Goal: Task Accomplishment & Management: Complete application form

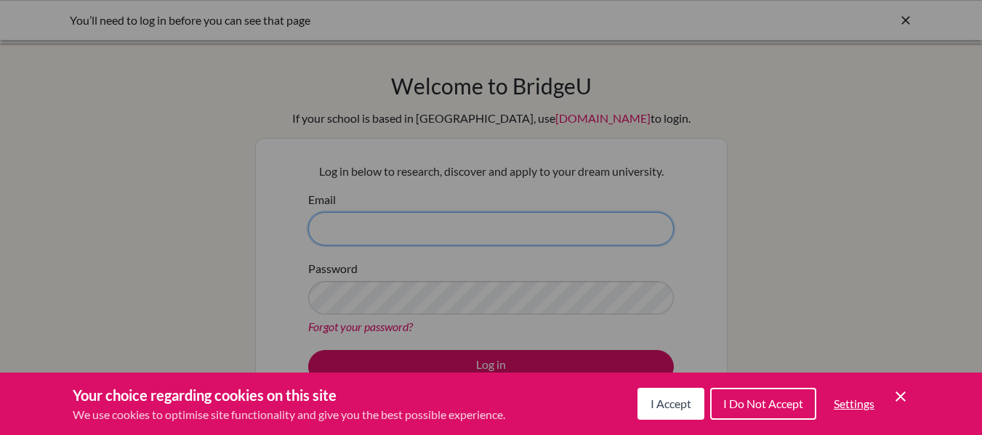
type input "jharris@wesleyinterschool.org"
click at [773, 405] on span "I Do Not Accept" at bounding box center [763, 404] width 80 height 14
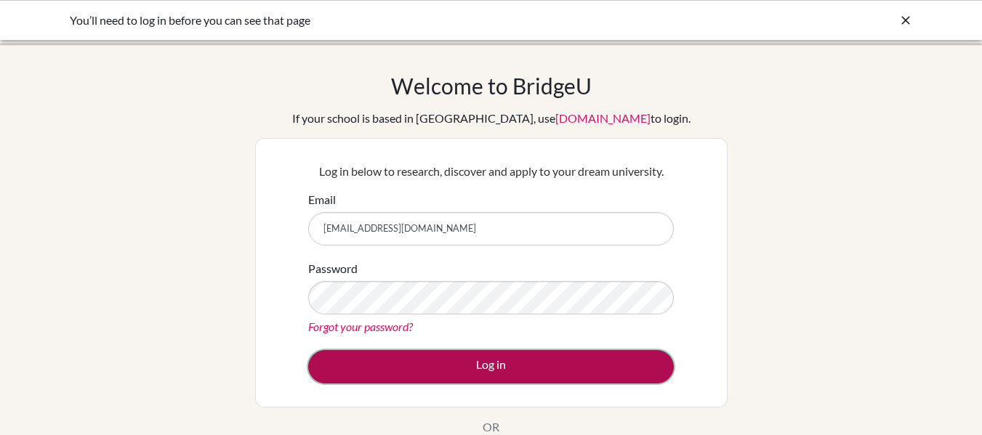
click at [504, 363] on button "Log in" at bounding box center [490, 366] width 365 height 33
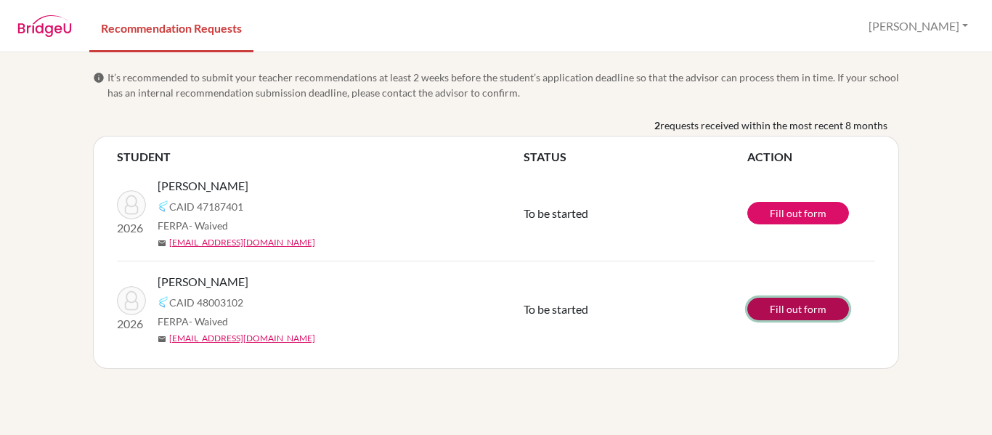
click at [799, 306] on link "Fill out form" at bounding box center [799, 309] width 102 height 23
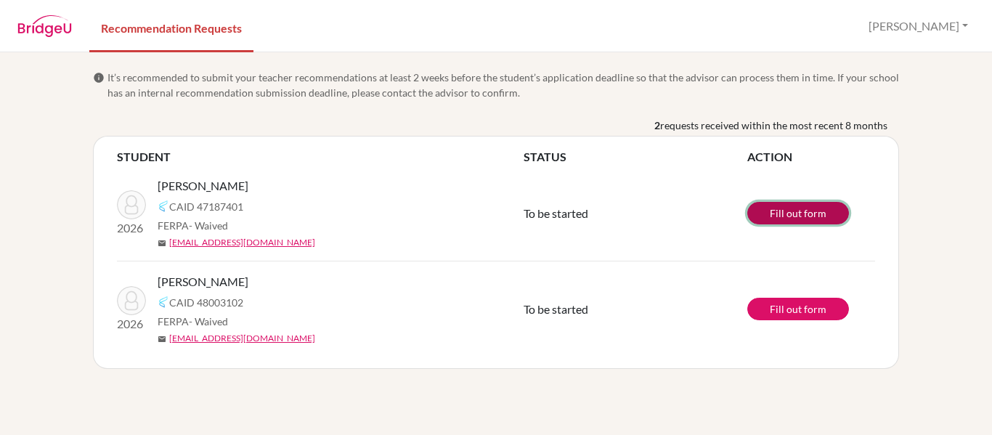
click at [791, 209] on link "Fill out form" at bounding box center [799, 213] width 102 height 23
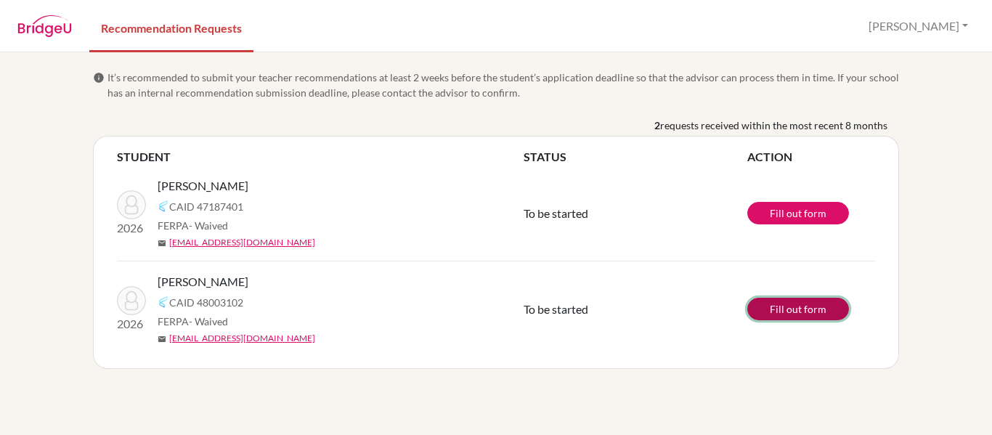
click at [802, 304] on link "Fill out form" at bounding box center [799, 309] width 102 height 23
